Goal: Task Accomplishment & Management: Manage account settings

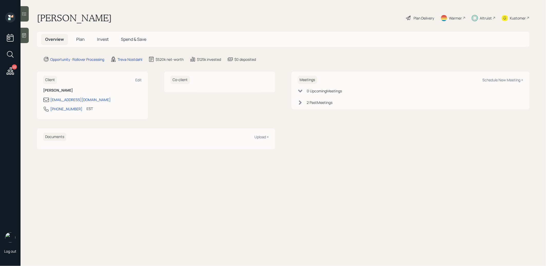
click at [26, 37] on icon at bounding box center [24, 35] width 4 height 4
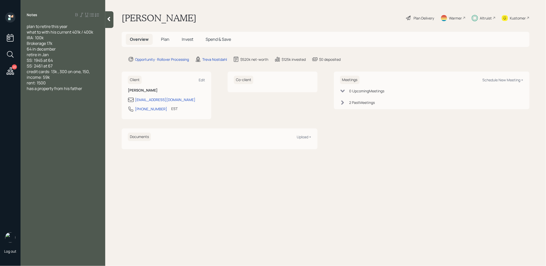
click at [108, 21] on icon at bounding box center [108, 18] width 5 height 5
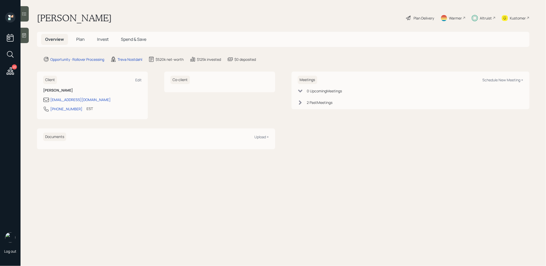
click at [27, 11] on div at bounding box center [25, 13] width 8 height 15
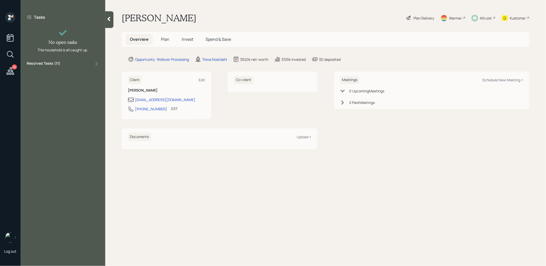
click at [109, 22] on div at bounding box center [109, 19] width 8 height 17
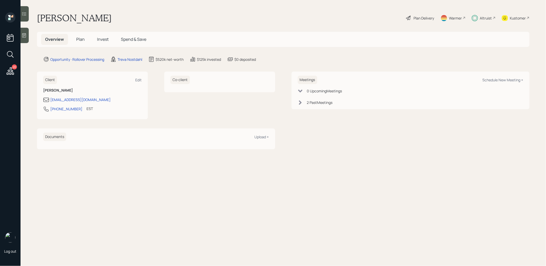
click at [101, 39] on span "Invest" at bounding box center [103, 39] width 12 height 6
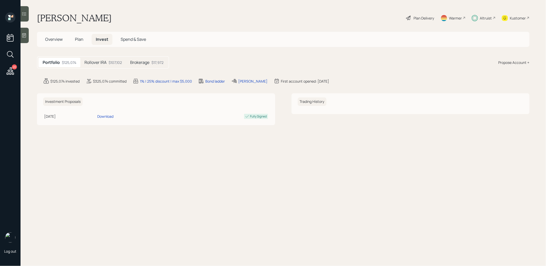
click at [103, 64] on h5 "Rollover IRA" at bounding box center [96, 62] width 22 height 5
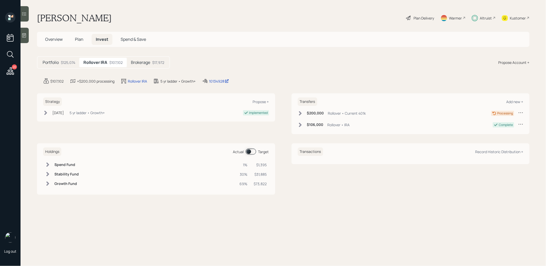
click at [150, 62] on div "Brokerage $17,972" at bounding box center [148, 63] width 42 height 10
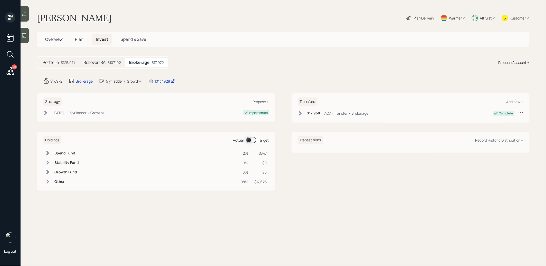
click at [248, 140] on span at bounding box center [251, 140] width 11 height 6
